Goal: Use online tool/utility: Utilize a website feature to perform a specific function

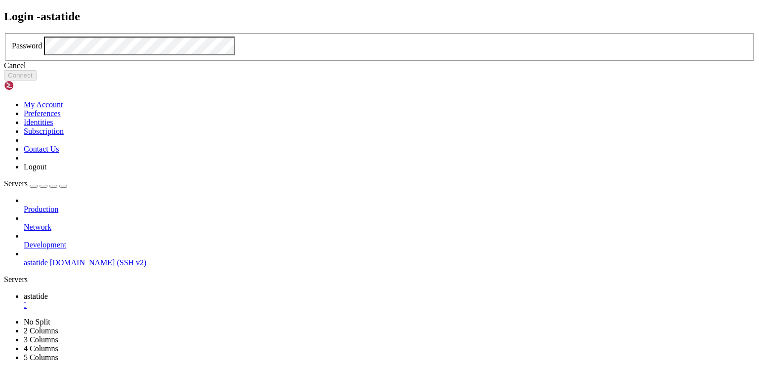
scroll to position [0, 0]
click at [37, 81] on button "Connect" at bounding box center [20, 75] width 33 height 10
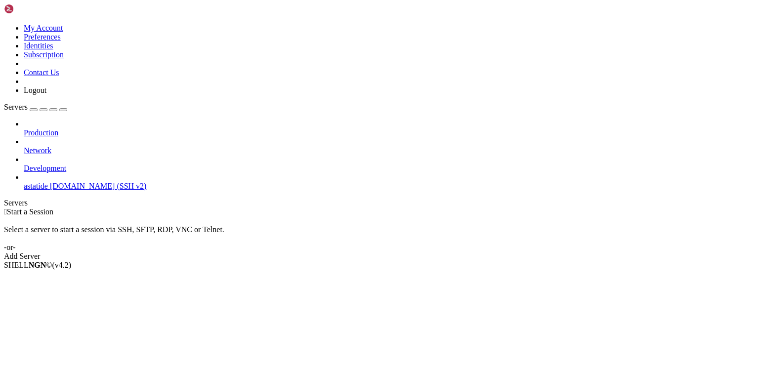
click at [48, 182] on span "astatide" at bounding box center [36, 186] width 24 height 8
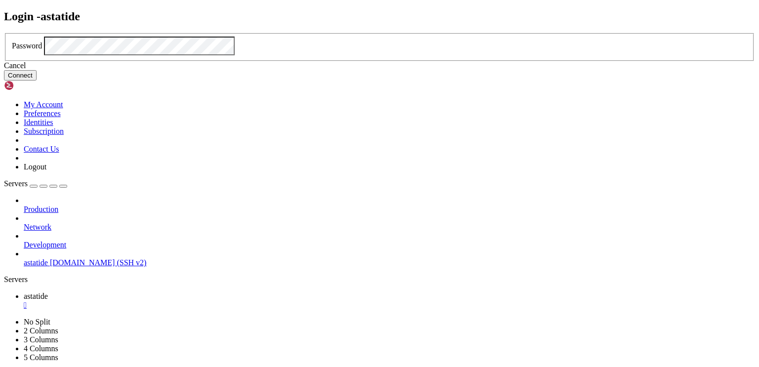
click at [37, 81] on button "Connect" at bounding box center [20, 75] width 33 height 10
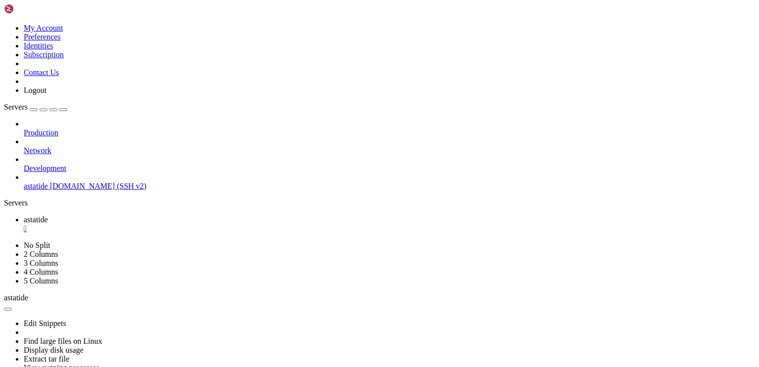
scroll to position [151, 0]
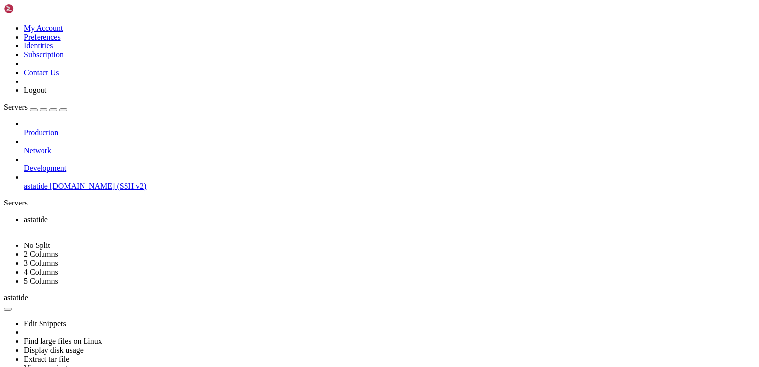
scroll to position [34826, 0]
